Goal: Check status: Check status

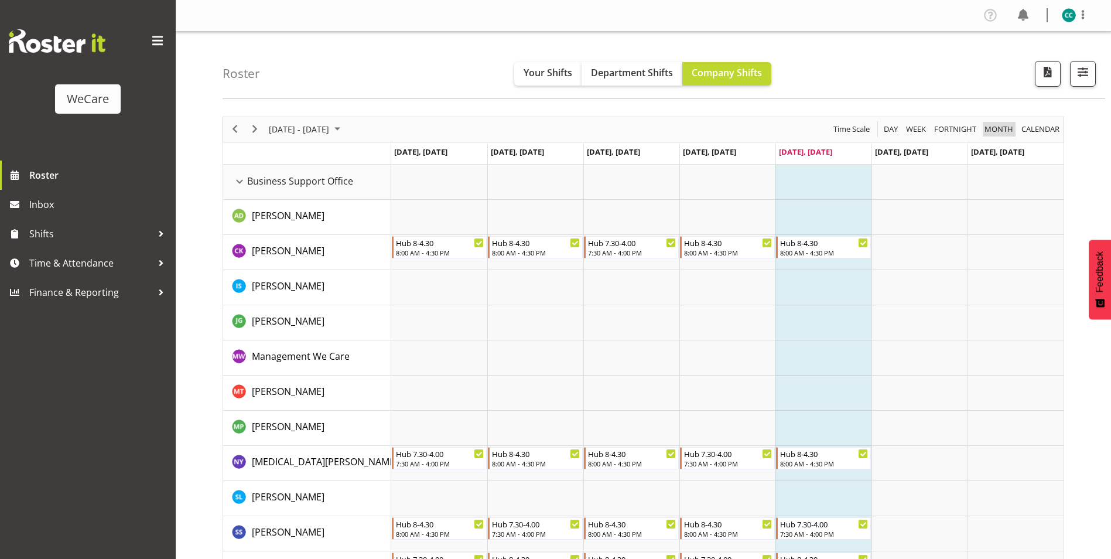
click at [1002, 128] on span "Month" at bounding box center [998, 129] width 31 height 15
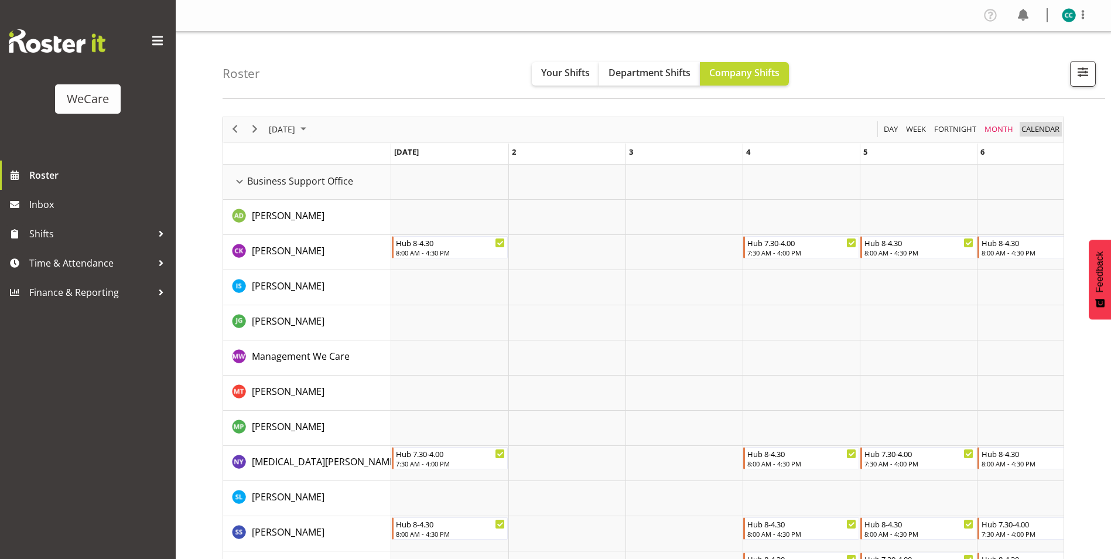
click at [1032, 131] on span "calendar" at bounding box center [1040, 129] width 40 height 15
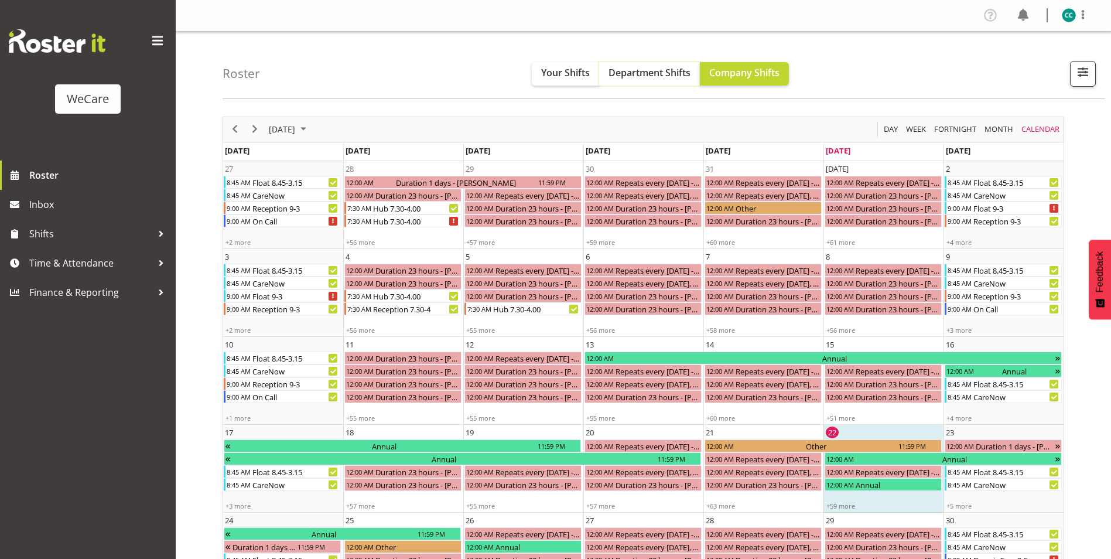
click at [641, 74] on span "Department Shifts" at bounding box center [649, 72] width 82 height 13
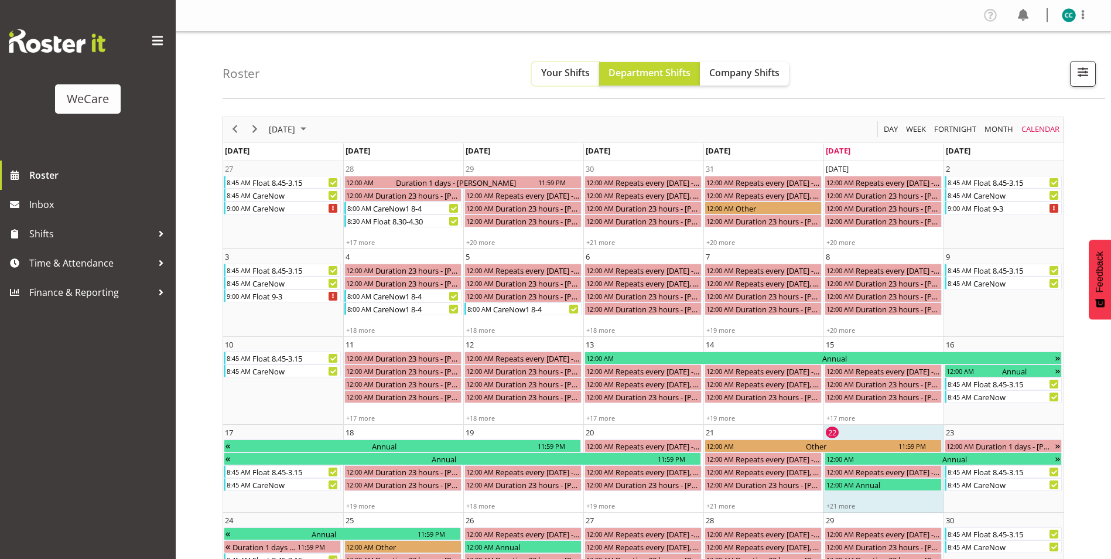
click at [574, 78] on span "Your Shifts" at bounding box center [565, 72] width 49 height 13
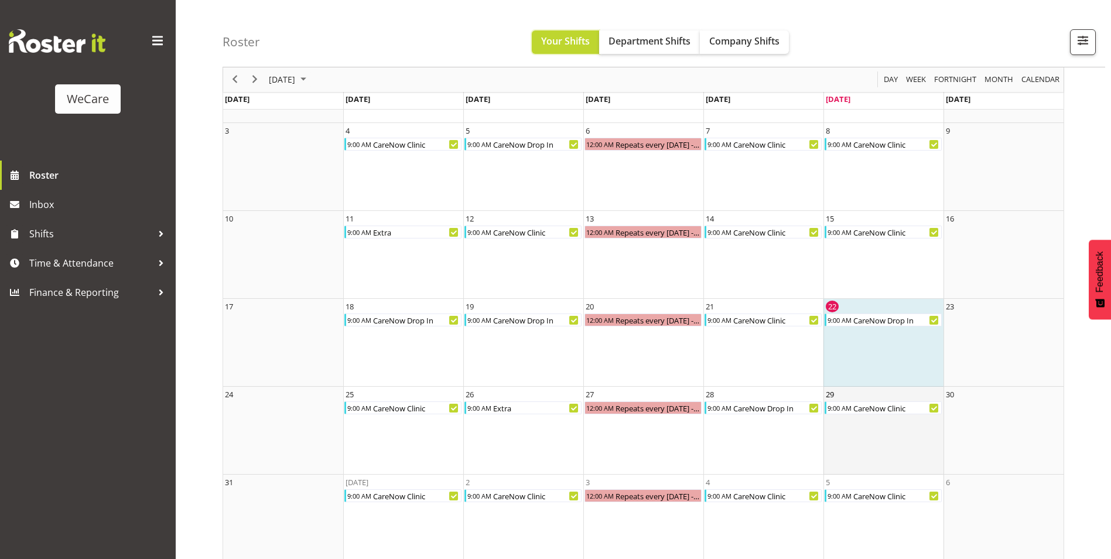
scroll to position [139, 0]
